Goal: Navigation & Orientation: Understand site structure

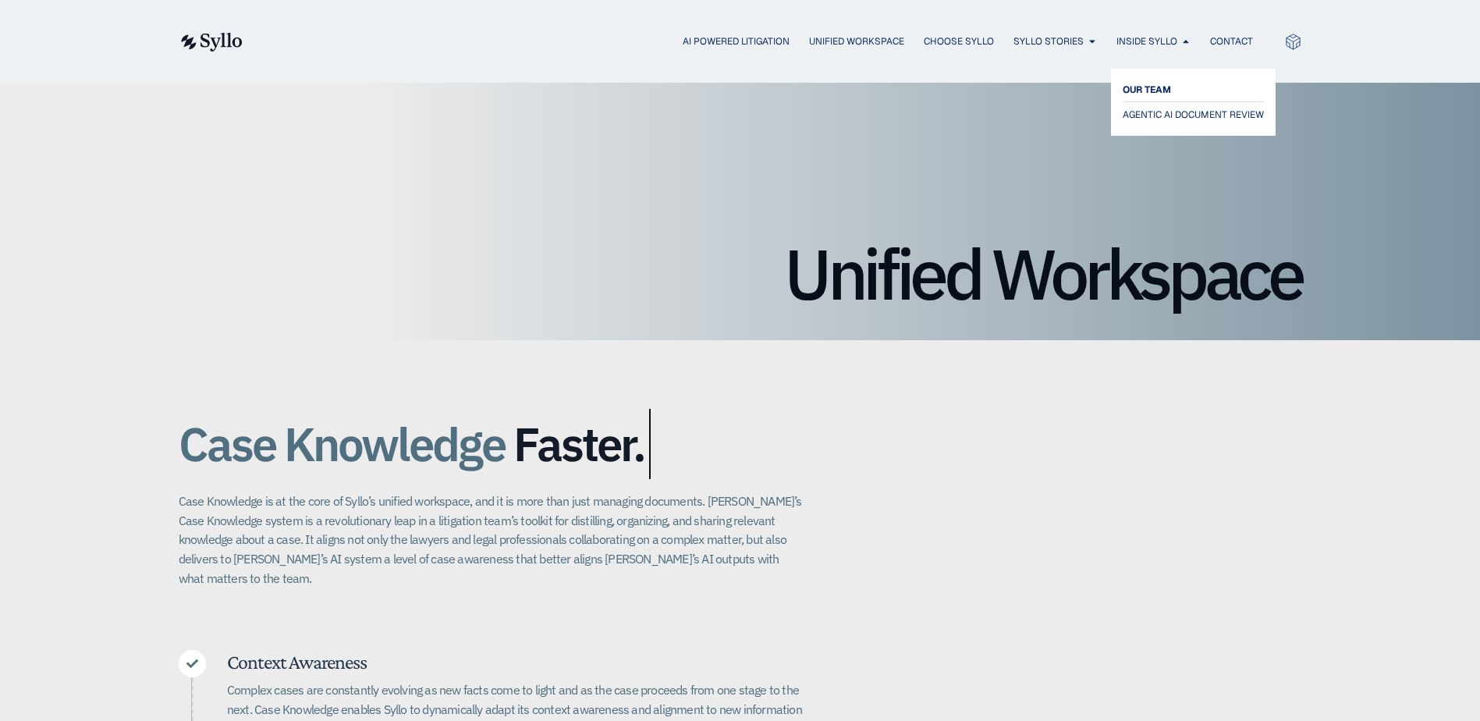
click at [1161, 87] on span "OUR TEAM" at bounding box center [1147, 89] width 48 height 19
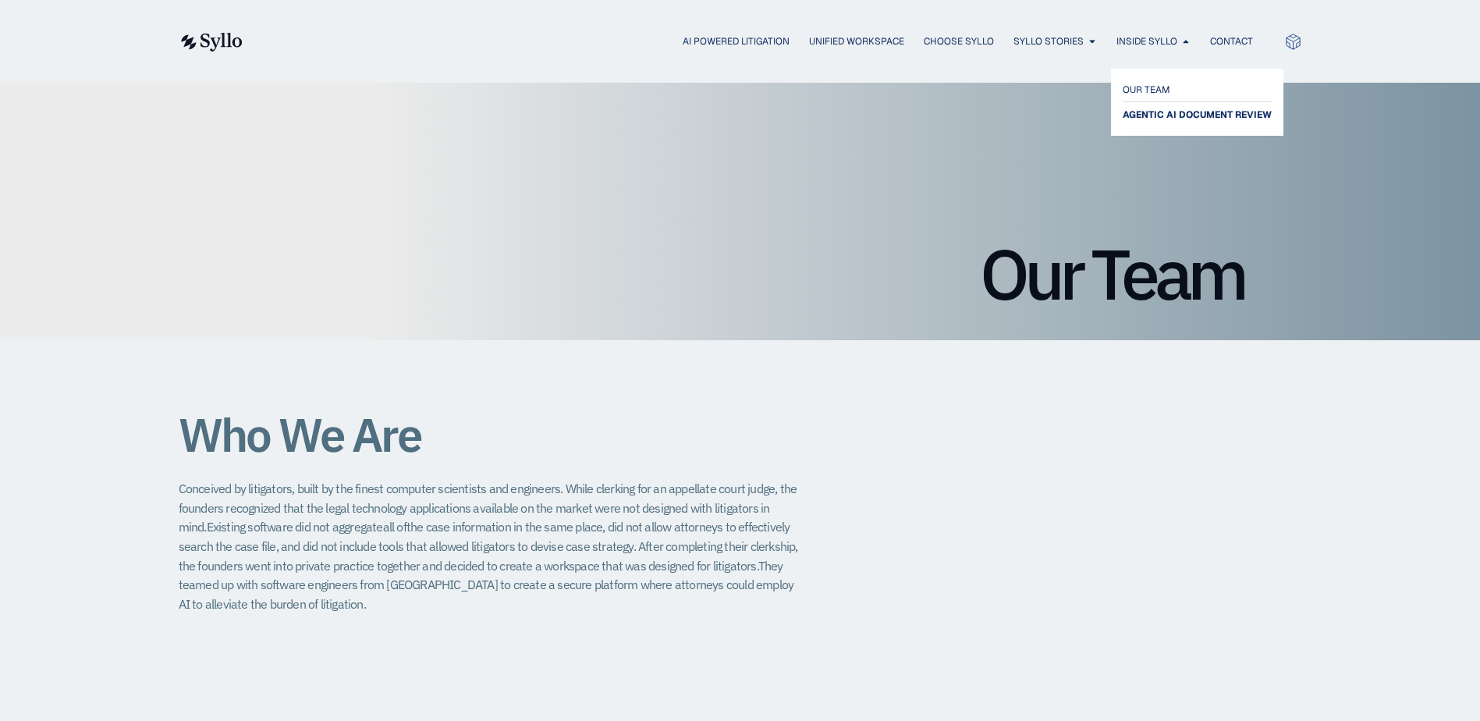
click at [1170, 108] on span "AGENTIC AI DOCUMENT REVIEW" at bounding box center [1197, 114] width 149 height 19
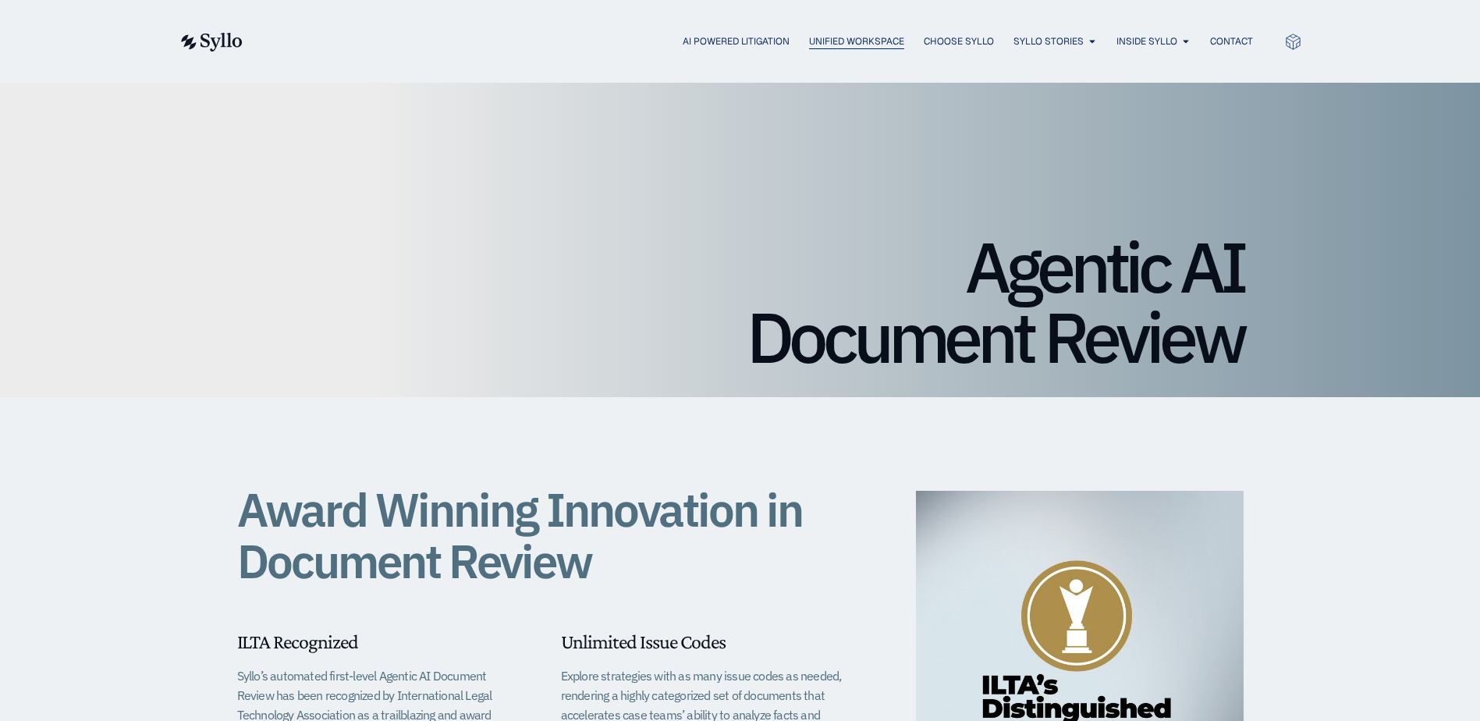
click at [867, 44] on span "Unified Workspace" at bounding box center [856, 41] width 95 height 14
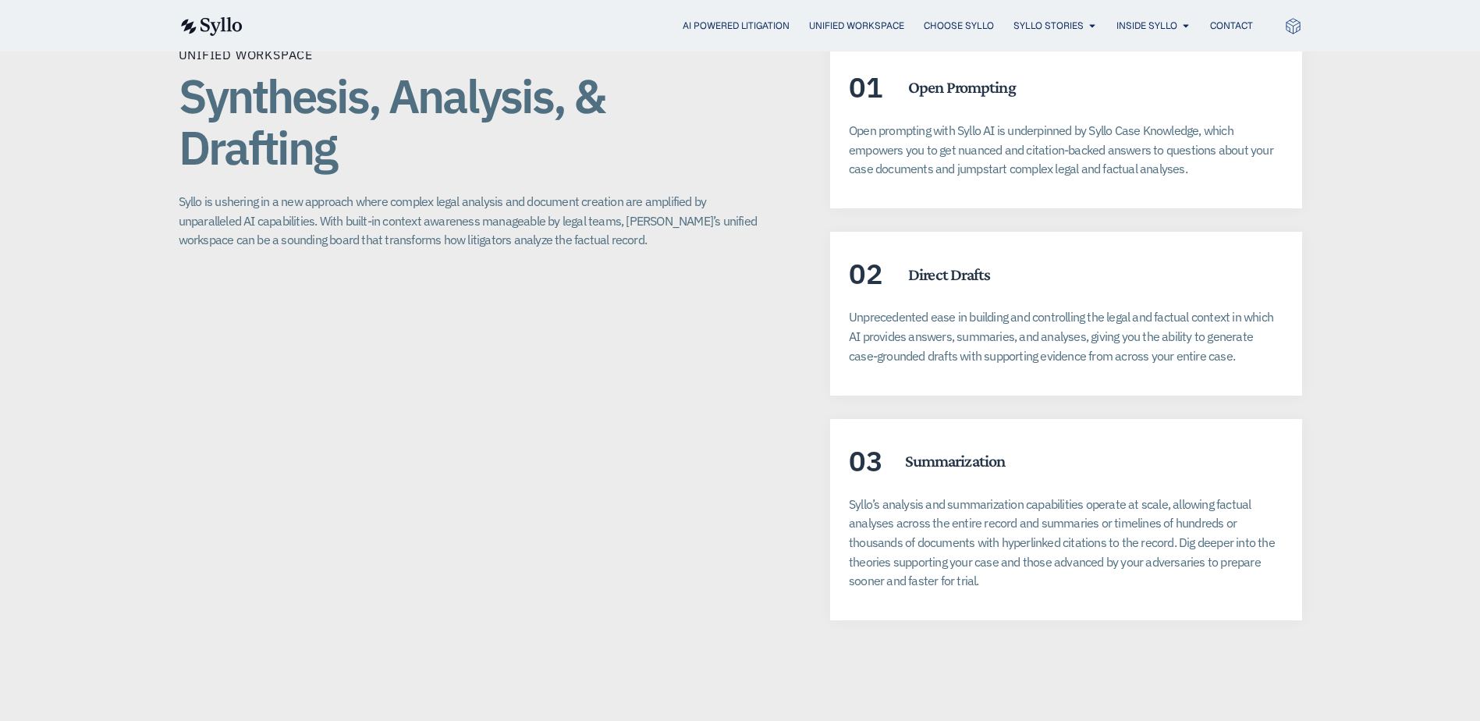
scroll to position [2964, 0]
